Goal: Information Seeking & Learning: Learn about a topic

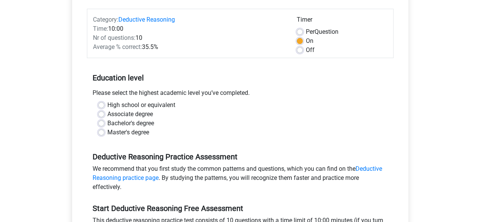
scroll to position [91, 0]
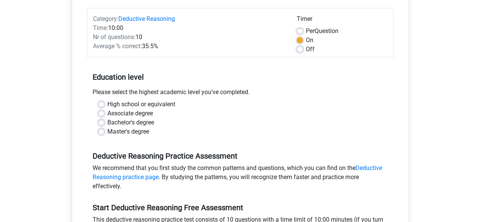
click at [107, 122] on label "Bachelor's degree" at bounding box center [130, 122] width 47 height 9
click at [100, 122] on input "Bachelor's degree" at bounding box center [101, 122] width 6 height 8
radio input "true"
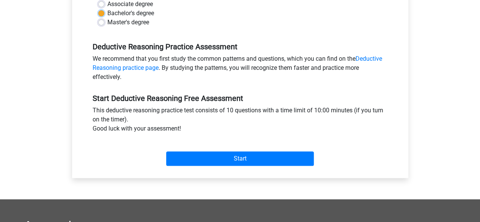
scroll to position [201, 0]
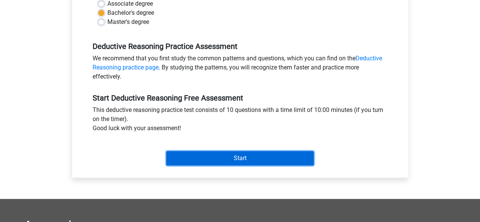
click at [222, 156] on input "Start" at bounding box center [240, 158] width 148 height 14
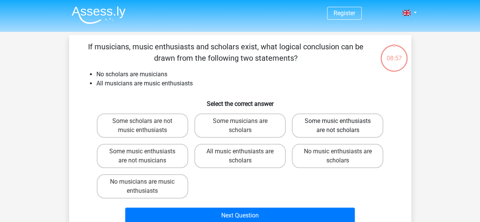
click at [336, 130] on label "Some music enthusiasts are not scholars" at bounding box center [338, 126] width 92 height 24
click at [338, 126] on input "Some music enthusiasts are not scholars" at bounding box center [340, 123] width 5 height 5
radio input "true"
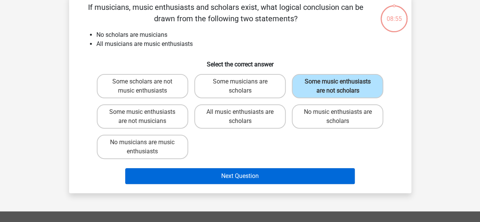
scroll to position [43, 0]
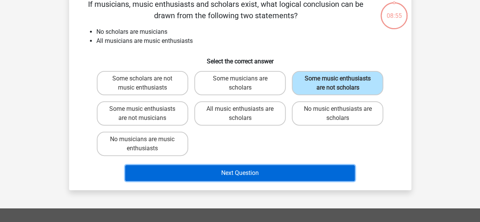
click at [259, 177] on button "Next Question" at bounding box center [240, 173] width 230 height 16
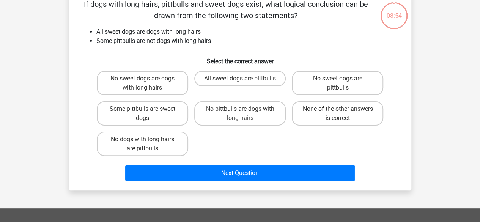
scroll to position [35, 0]
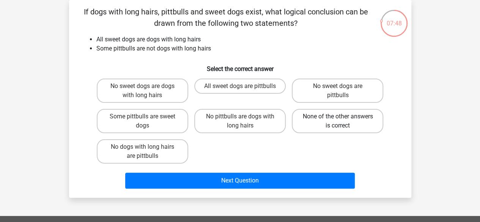
click at [330, 127] on label "None of the other answers is correct" at bounding box center [338, 121] width 92 height 24
click at [338, 122] on input "None of the other answers is correct" at bounding box center [340, 119] width 5 height 5
radio input "true"
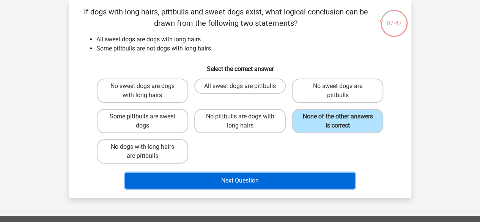
click at [287, 176] on button "Next Question" at bounding box center [240, 181] width 230 height 16
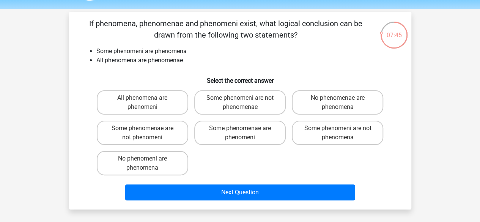
scroll to position [26, 0]
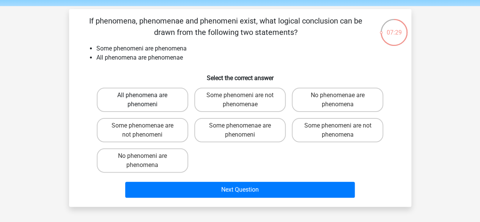
click at [158, 102] on label "All phenomena are phenomeni" at bounding box center [143, 100] width 92 height 24
click at [147, 100] on input "All phenomena are phenomeni" at bounding box center [144, 97] width 5 height 5
radio input "true"
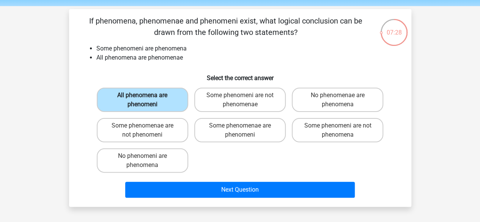
click at [169, 104] on label "All phenomena are phenomeni" at bounding box center [143, 100] width 92 height 24
click at [147, 100] on input "All phenomena are phenomeni" at bounding box center [144, 97] width 5 height 5
click at [216, 167] on div "All phenomena are phenomeni Some phenomeni are not phenomenae No phenomenae are…" at bounding box center [240, 130] width 293 height 91
click at [248, 135] on label "Some phenomenae are phenomeni" at bounding box center [240, 130] width 92 height 24
click at [245, 131] on input "Some phenomenae are phenomeni" at bounding box center [242, 128] width 5 height 5
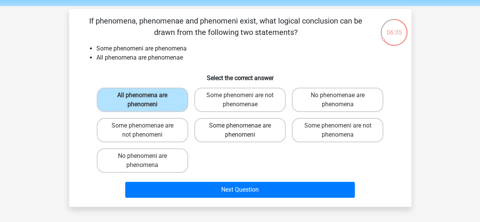
radio input "true"
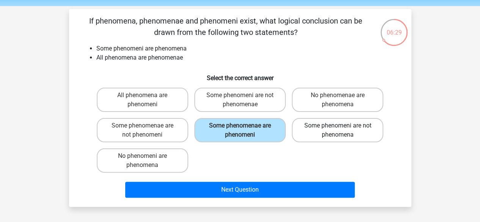
click at [363, 136] on label "Some phenomeni are not phenomena" at bounding box center [338, 130] width 92 height 24
click at [343, 131] on input "Some phenomeni are not phenomena" at bounding box center [340, 128] width 5 height 5
radio input "true"
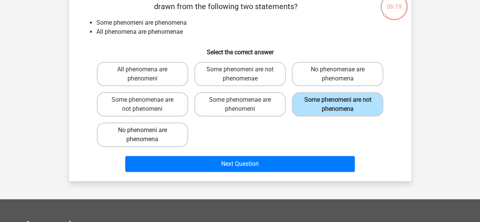
scroll to position [52, 0]
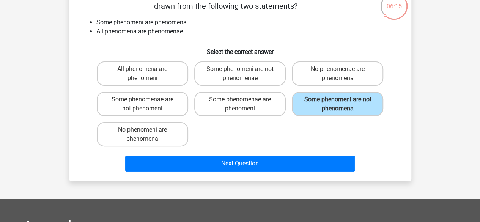
click at [184, 176] on div "If phenomena, phenomenae and phenomeni exist, what logical conclusion can be dr…" at bounding box center [240, 82] width 343 height 198
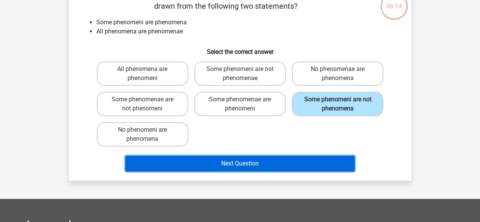
click at [185, 166] on button "Next Question" at bounding box center [240, 164] width 230 height 16
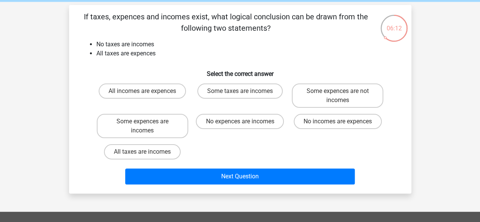
scroll to position [30, 0]
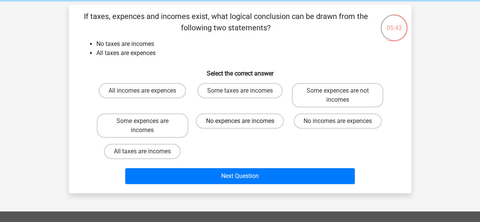
click at [201, 123] on label "No expences are incomes" at bounding box center [240, 121] width 88 height 15
click at [240, 123] on input "No expences are incomes" at bounding box center [242, 123] width 5 height 5
radio input "true"
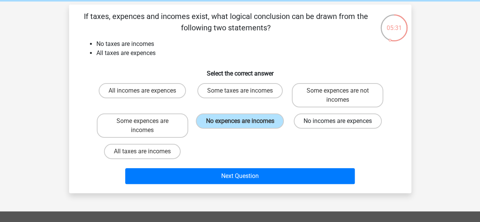
click at [352, 118] on label "No incomes are expences" at bounding box center [338, 121] width 88 height 15
click at [343, 121] on input "No incomes are expences" at bounding box center [340, 123] width 5 height 5
radio input "true"
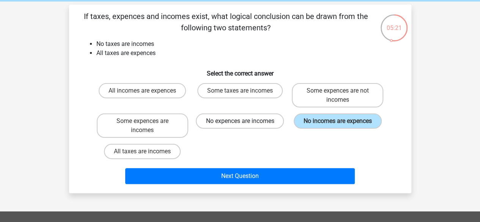
click at [270, 126] on label "No expences are incomes" at bounding box center [240, 121] width 88 height 15
click at [245, 126] on input "No expences are incomes" at bounding box center [242, 123] width 5 height 5
radio input "true"
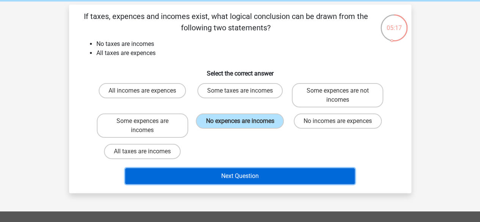
click at [255, 182] on button "Next Question" at bounding box center [240, 176] width 230 height 16
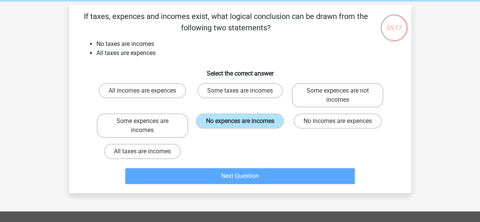
scroll to position [35, 0]
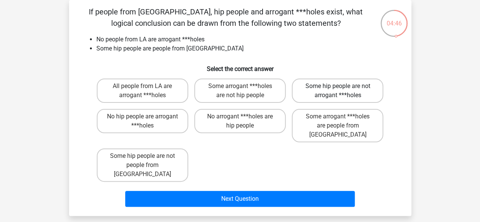
click at [326, 96] on label "Some hip people are not arrogant ***holes" at bounding box center [338, 91] width 92 height 24
click at [338, 91] on input "Some hip people are not arrogant ***holes" at bounding box center [340, 88] width 5 height 5
radio input "true"
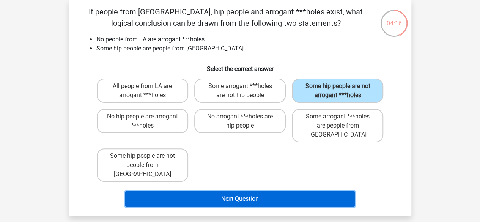
click at [242, 191] on button "Next Question" at bounding box center [240, 199] width 230 height 16
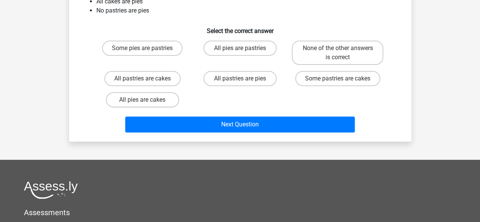
scroll to position [0, 0]
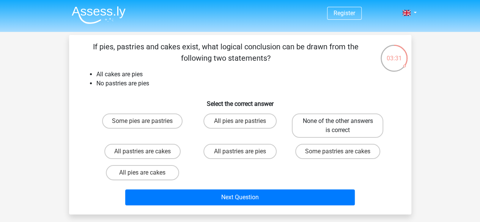
click at [323, 133] on label "None of the other answers is correct" at bounding box center [338, 126] width 92 height 24
click at [338, 126] on input "None of the other answers is correct" at bounding box center [340, 123] width 5 height 5
radio input "true"
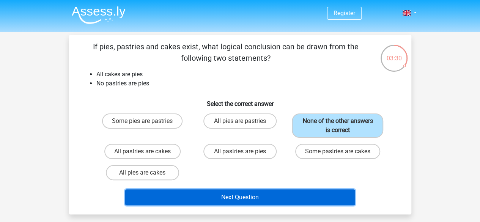
click at [305, 194] on button "Next Question" at bounding box center [240, 198] width 230 height 16
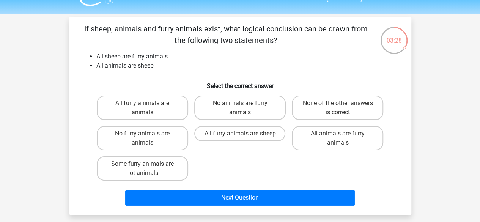
scroll to position [17, 0]
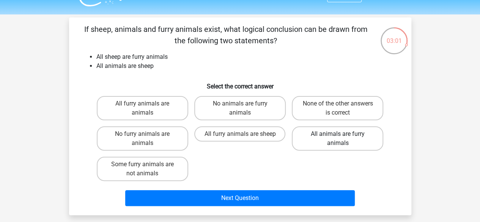
click at [314, 136] on label "All animals are furry animals" at bounding box center [338, 138] width 92 height 24
click at [338, 136] on input "All animals are furry animals" at bounding box center [340, 136] width 5 height 5
radio input "true"
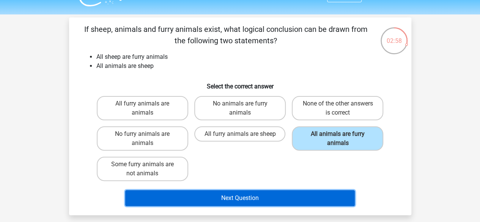
click at [191, 197] on button "Next Question" at bounding box center [240, 198] width 230 height 16
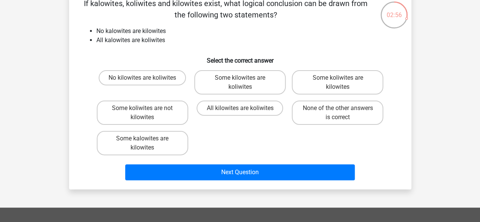
scroll to position [44, 0]
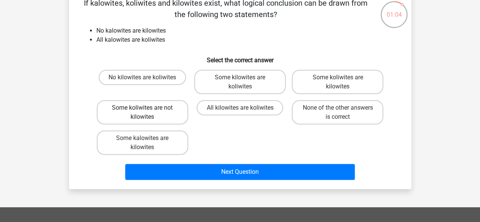
click at [142, 109] on label "Some koliwites are not kilowites" at bounding box center [143, 112] width 92 height 24
click at [142, 109] on input "Some koliwites are not kilowites" at bounding box center [144, 110] width 5 height 5
radio input "true"
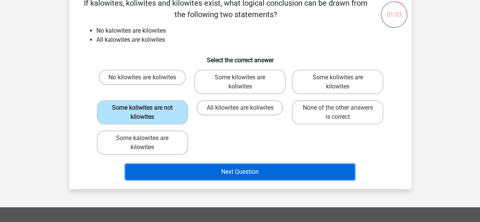
click at [267, 165] on button "Next Question" at bounding box center [240, 172] width 230 height 16
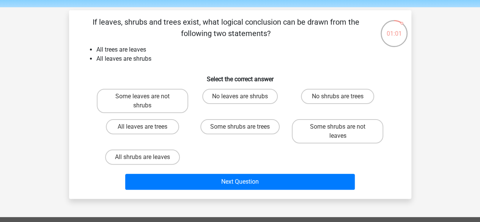
scroll to position [24, 0]
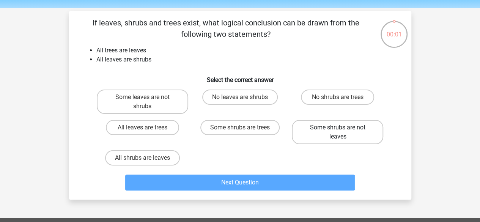
click at [318, 133] on label "Some shrubs are not leaves" at bounding box center [338, 132] width 92 height 24
click at [338, 133] on input "Some shrubs are not leaves" at bounding box center [340, 130] width 5 height 5
radio input "true"
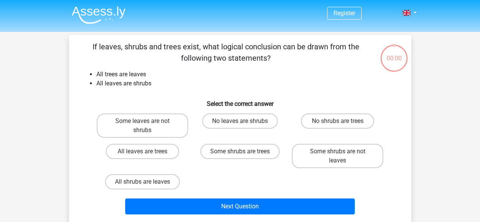
scroll to position [24, 0]
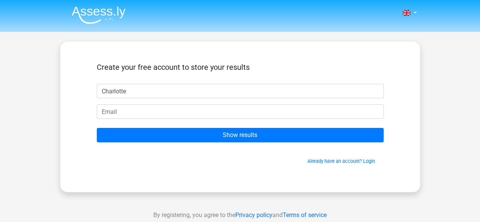
type input "Charlotte"
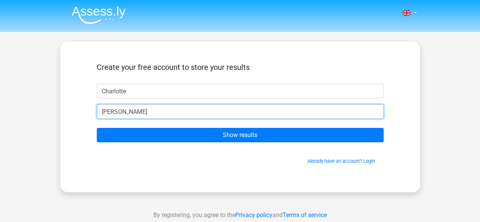
type input "[EMAIL_ADDRESS][DOMAIN_NAME]"
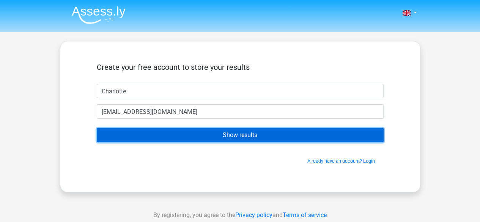
click at [200, 139] on input "Show results" at bounding box center [240, 135] width 287 height 14
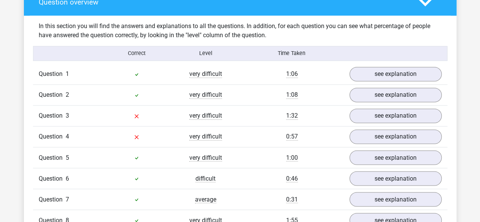
scroll to position [573, 0]
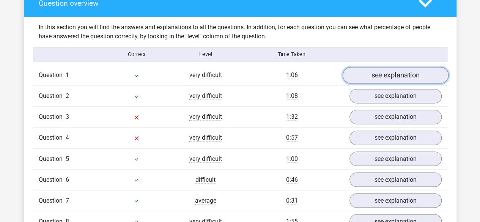
click at [383, 74] on link "see explanation" at bounding box center [396, 75] width 106 height 17
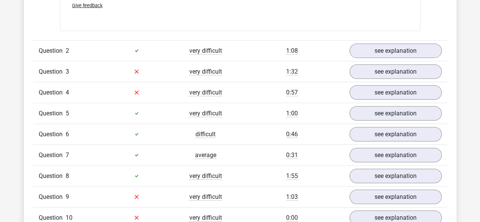
scroll to position [935, 0]
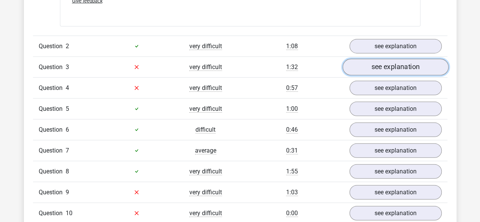
click at [387, 73] on link "see explanation" at bounding box center [396, 67] width 106 height 17
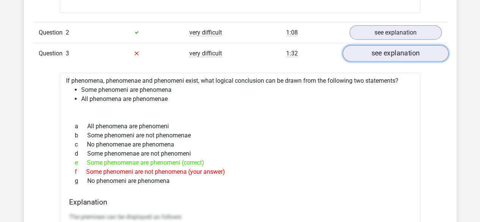
scroll to position [948, 0]
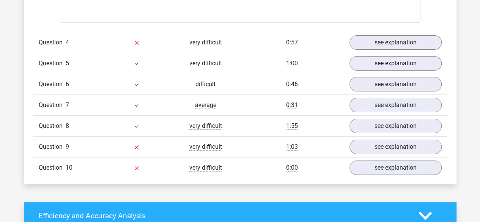
scroll to position [1399, 0]
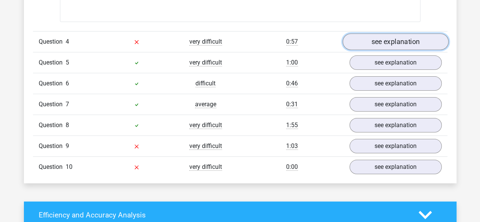
click at [403, 38] on link "see explanation" at bounding box center [396, 41] width 106 height 17
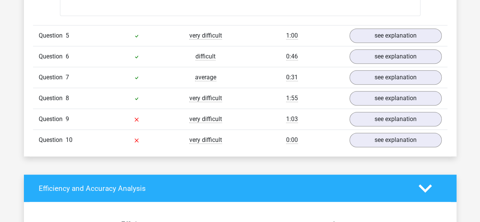
scroll to position [1738, 0]
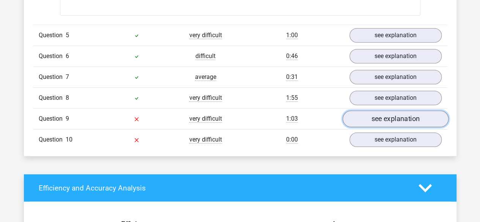
click at [369, 111] on link "see explanation" at bounding box center [396, 119] width 106 height 17
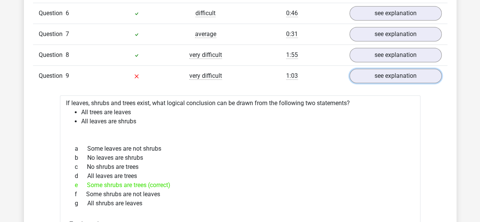
scroll to position [1780, 0]
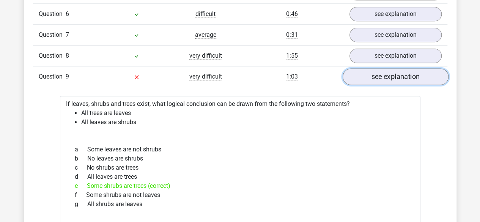
click at [365, 68] on link "see explanation" at bounding box center [396, 76] width 106 height 17
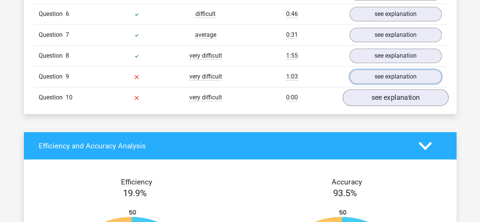
drag, startPoint x: 365, startPoint y: 67, endPoint x: 351, endPoint y: 87, distance: 24.0
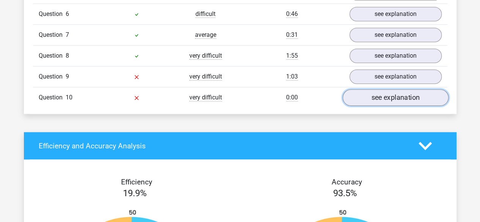
click at [359, 89] on link "see explanation" at bounding box center [396, 97] width 106 height 17
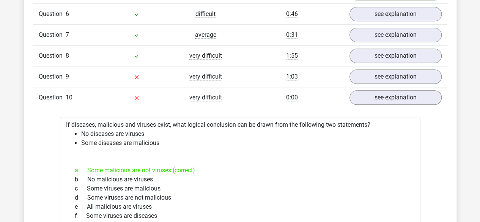
drag, startPoint x: 359, startPoint y: 87, endPoint x: 335, endPoint y: 93, distance: 24.8
click at [335, 93] on div "0:00" at bounding box center [292, 97] width 104 height 9
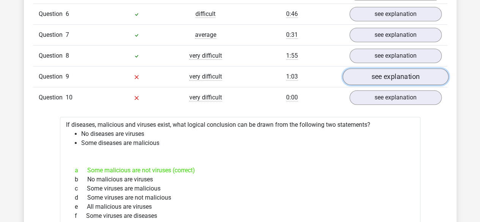
click at [385, 68] on link "see explanation" at bounding box center [396, 76] width 106 height 17
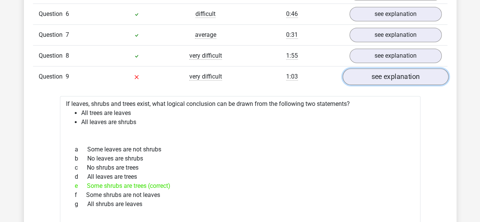
click at [426, 71] on link "see explanation" at bounding box center [396, 76] width 106 height 17
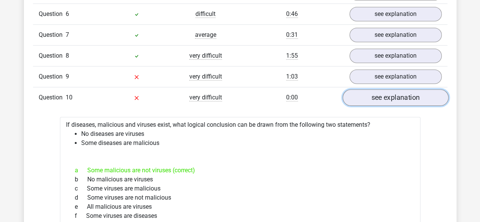
click at [381, 99] on link "see explanation" at bounding box center [396, 97] width 106 height 17
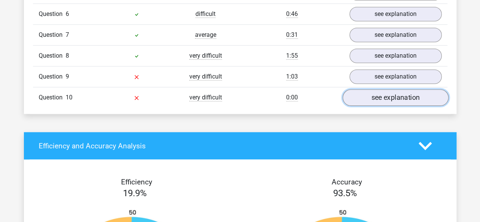
click at [381, 99] on link "see explanation" at bounding box center [396, 97] width 106 height 17
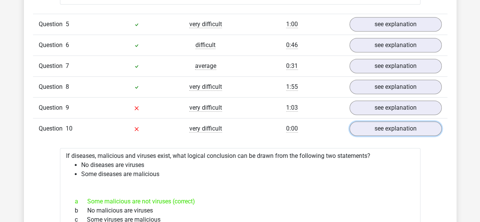
scroll to position [1783, 0]
